Goal: Information Seeking & Learning: Learn about a topic

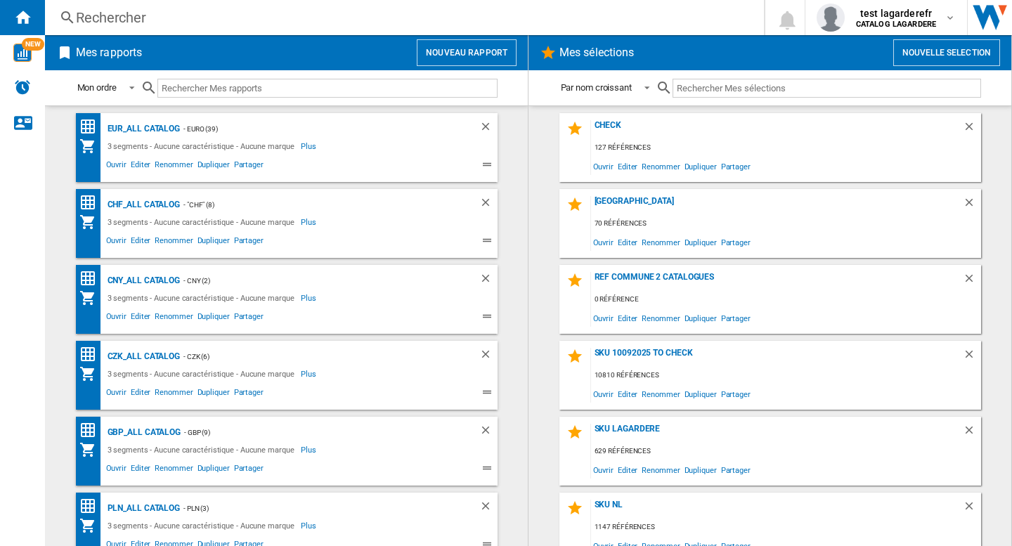
click at [556, 18] on div "Rechercher" at bounding box center [401, 18] width 651 height 20
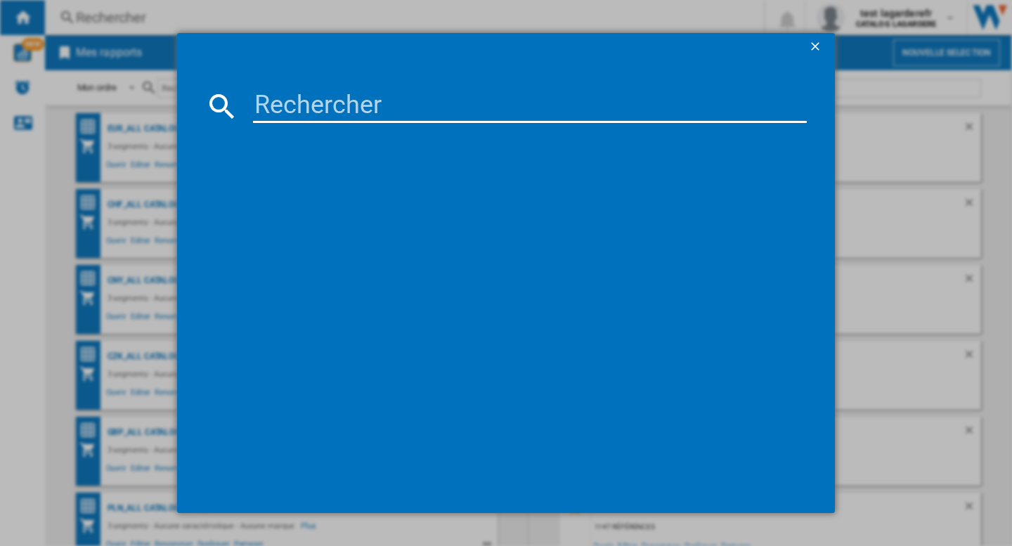
click at [329, 115] on input at bounding box center [530, 106] width 554 height 34
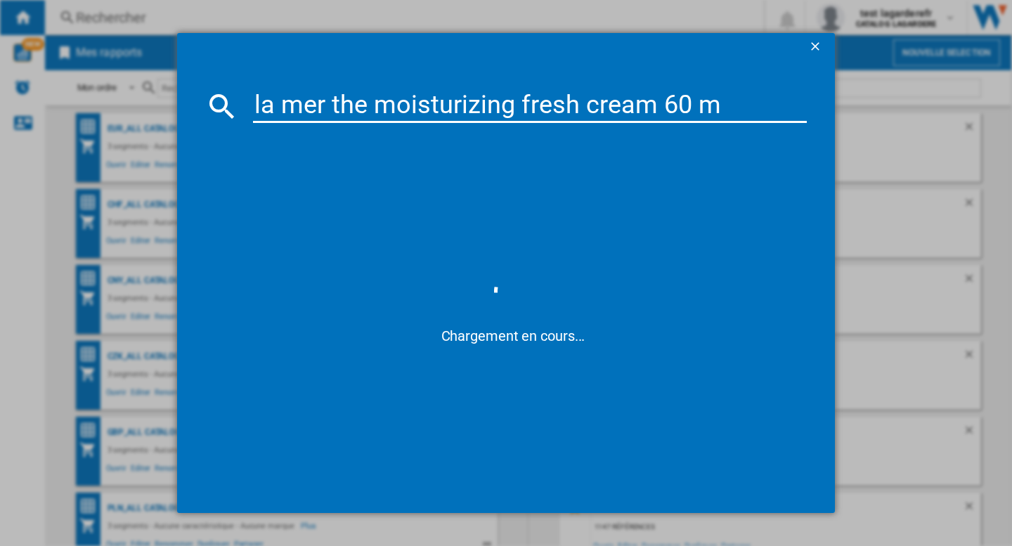
type input "la mer the moisturizing fresh cream 60 ml"
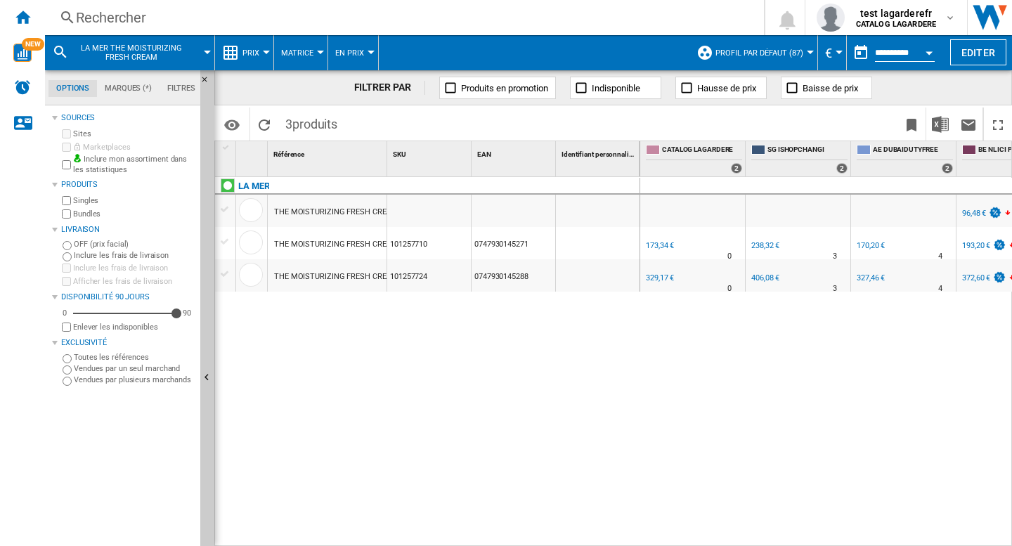
click at [333, 213] on div "THE MOISTURIZING FRESH CREAM 15 ML" at bounding box center [348, 212] width 148 height 32
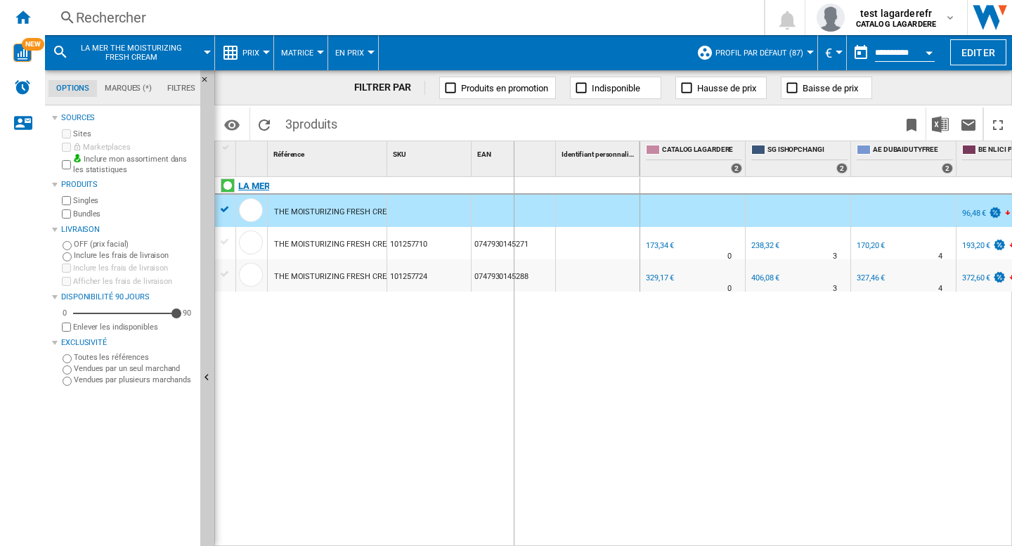
drag, startPoint x: 389, startPoint y: 167, endPoint x: 513, endPoint y: 189, distance: 126.2
click at [513, 189] on div "1 Référence 1 SKU 1 EAN 1 Identifiant personnalisé 1 LA MER THE MOISTURIZING FR…" at bounding box center [427, 343] width 425 height 404
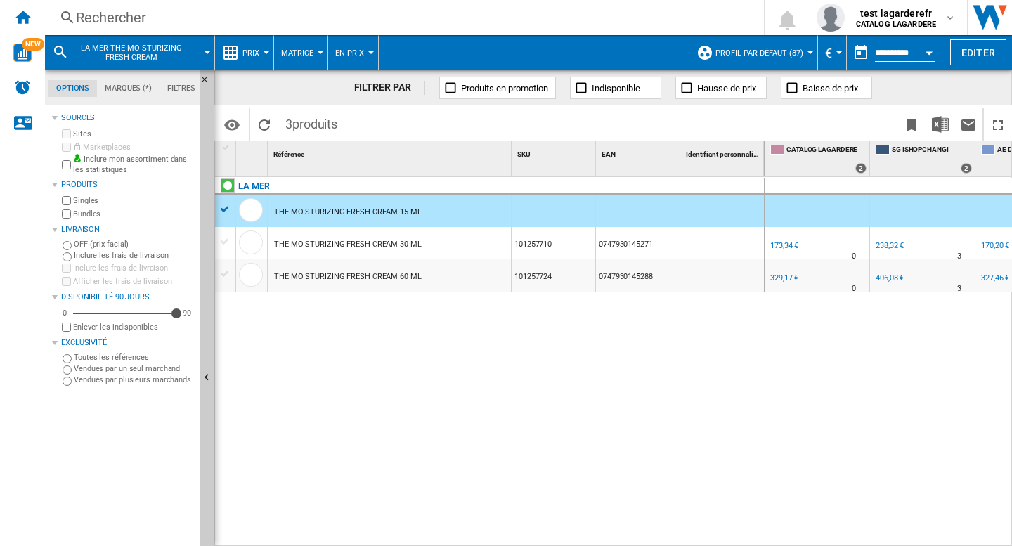
click at [367, 280] on div "THE MOISTURIZING FRESH CREAM 60 ML" at bounding box center [348, 277] width 148 height 32
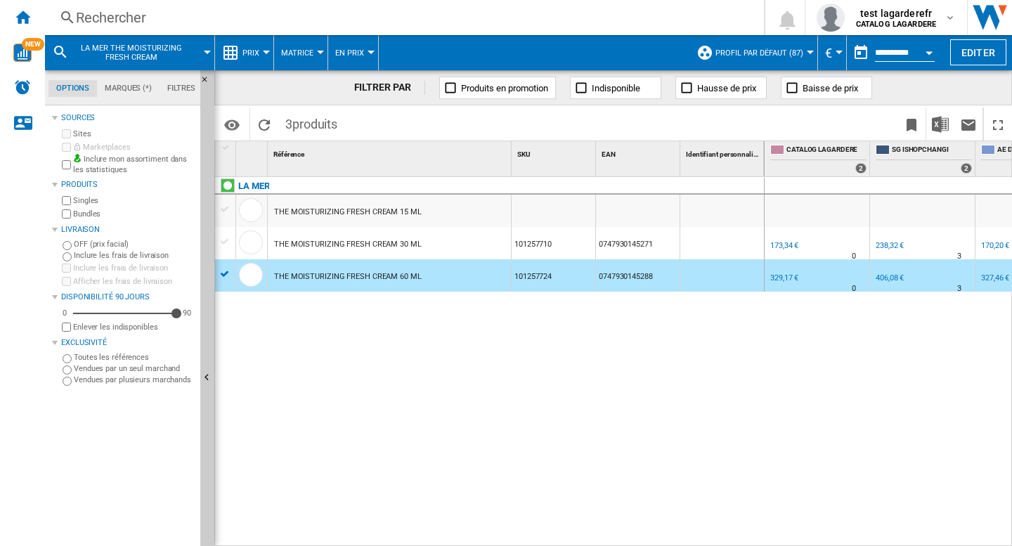
click at [253, 49] on span "Prix" at bounding box center [250, 52] width 17 height 9
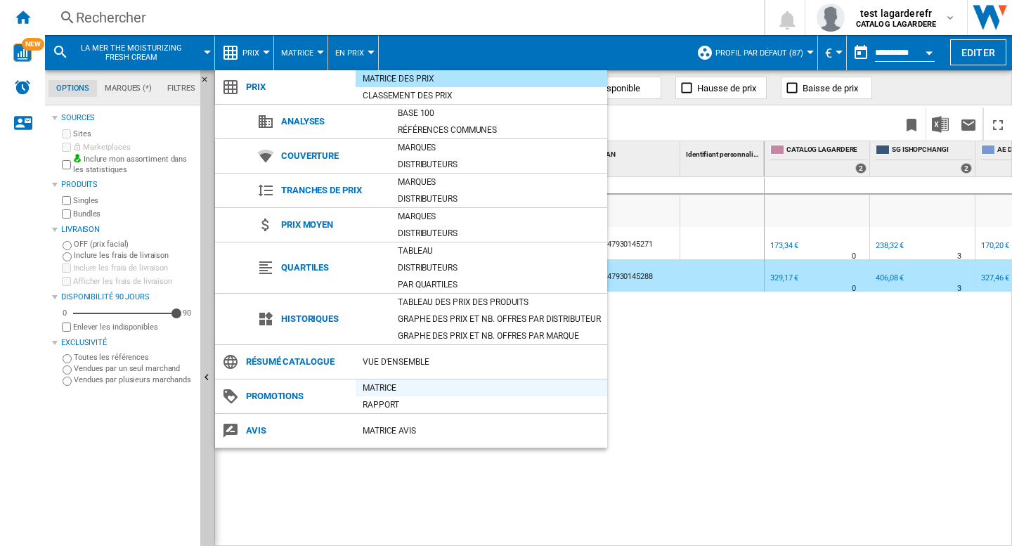
click at [386, 390] on div "Matrice" at bounding box center [481, 388] width 252 height 14
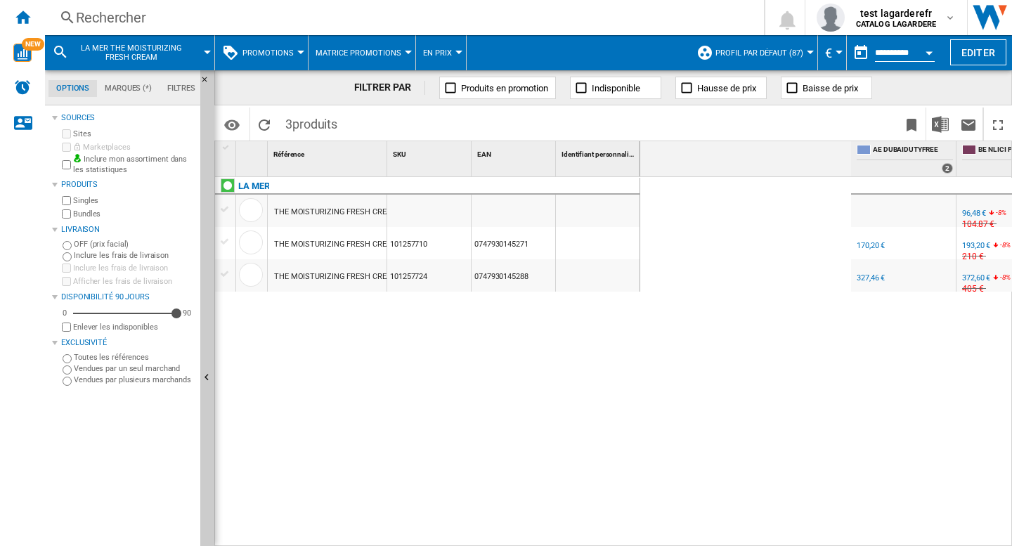
scroll to position [0, 571]
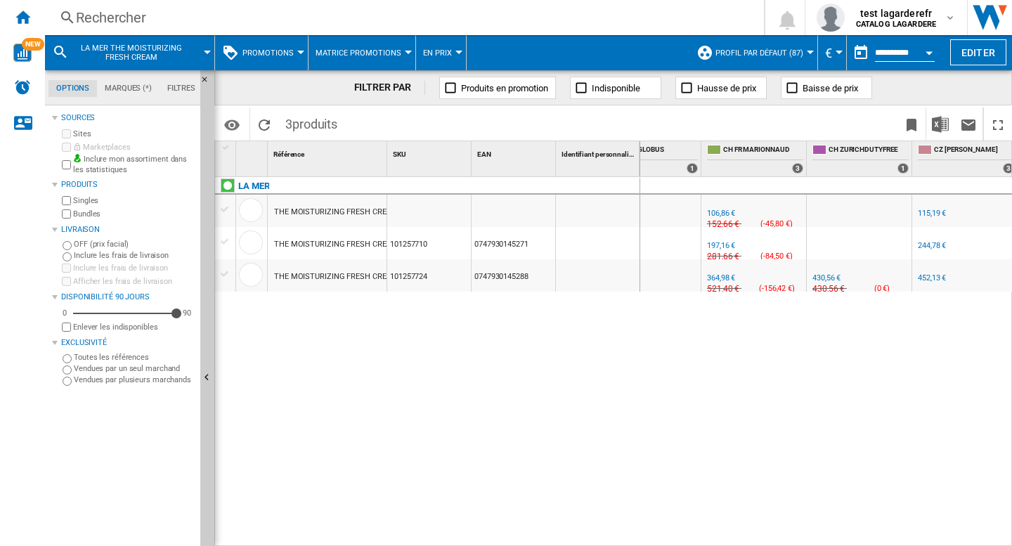
click at [685, 448] on div "BE NL ICI PARIS XL -1.0 % 96,48 € -8 % N/A 104,87 € ( -8,39 € ) BE NL ICI PARIS…" at bounding box center [826, 362] width 372 height 370
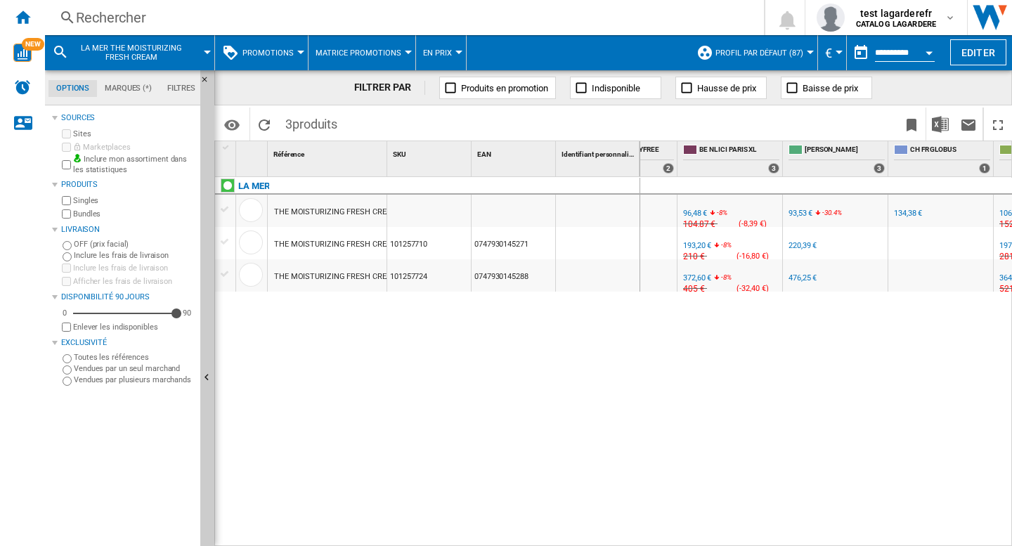
scroll to position [0, 264]
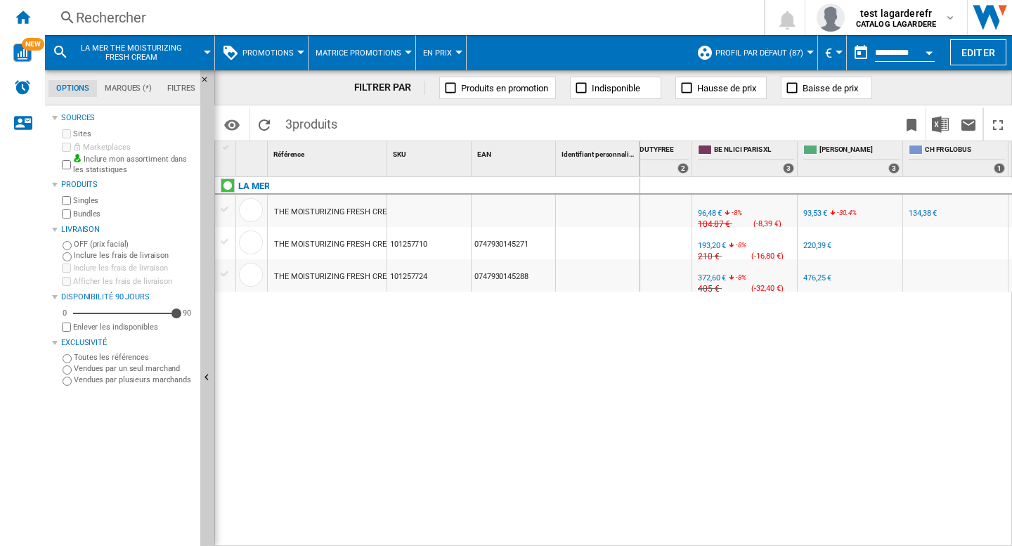
click at [770, 452] on div "BE NL ICI PARIS XL -1.0 % 96,48 € -8 % N/A 104,87 € ( -8,39 € ) BE NL ICI PARIS…" at bounding box center [826, 362] width 372 height 370
click at [533, 383] on div "LA MER THE MOISTURIZING FRESH CREAM 15 ML THE MOISTURIZING FRESH CREAM 30 ML 10…" at bounding box center [427, 358] width 425 height 362
click at [272, 51] on span "Promotions" at bounding box center [267, 52] width 51 height 9
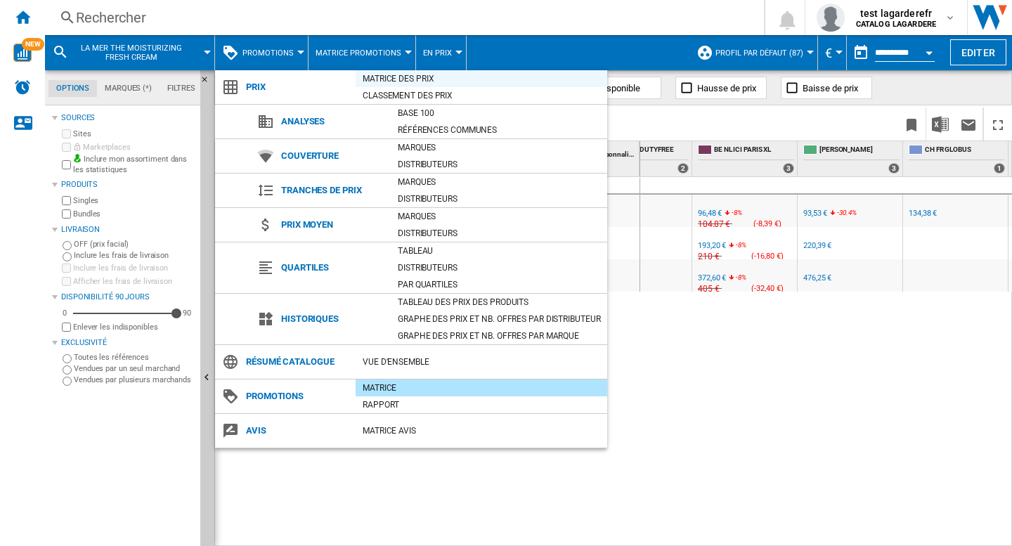
click at [415, 77] on div "Matrice des prix" at bounding box center [481, 79] width 252 height 14
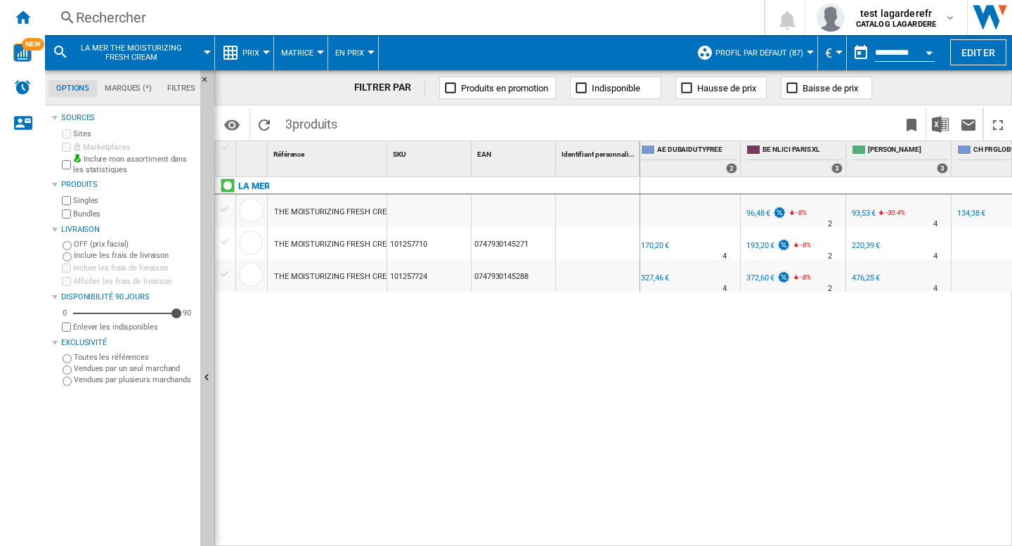
scroll to position [0, 195]
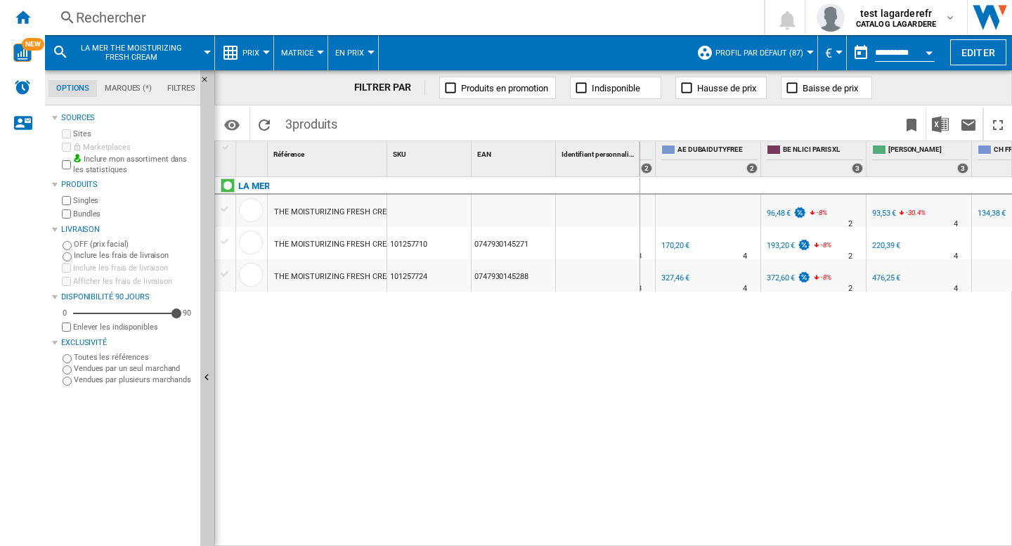
click at [660, 438] on div "BE NL ICI PARIS XL -1.0 % 96,48 € -8 % N/A 2 BE NL ICI PARIS XL" at bounding box center [826, 362] width 372 height 370
drag, startPoint x: 429, startPoint y: 386, endPoint x: 10, endPoint y: 443, distance: 422.7
click at [428, 386] on div "LA MER THE MOISTURIZING FRESH CREAM 15 ML THE MOISTURIZING FRESH CREAM 30 ML 10…" at bounding box center [427, 358] width 425 height 362
click at [937, 189] on div at bounding box center [918, 186] width 105 height 17
drag, startPoint x: 731, startPoint y: 377, endPoint x: 497, endPoint y: 382, distance: 234.0
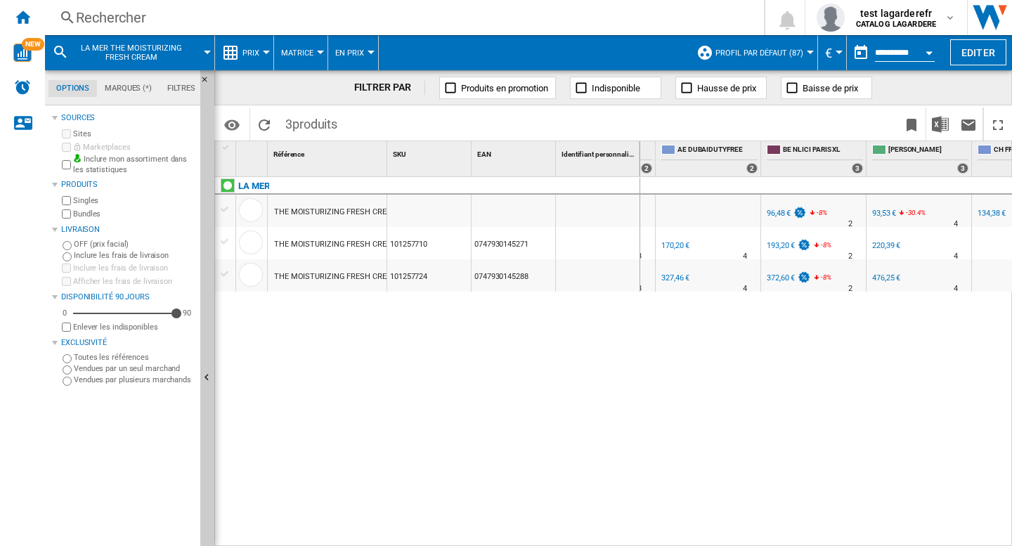
click at [722, 379] on div "BE NL ICI PARIS XL -1.0 % 96,48 € -8 % N/A 2 BE NL ICI PARIS XL" at bounding box center [826, 362] width 372 height 370
